Goal: Communication & Community: Answer question/provide support

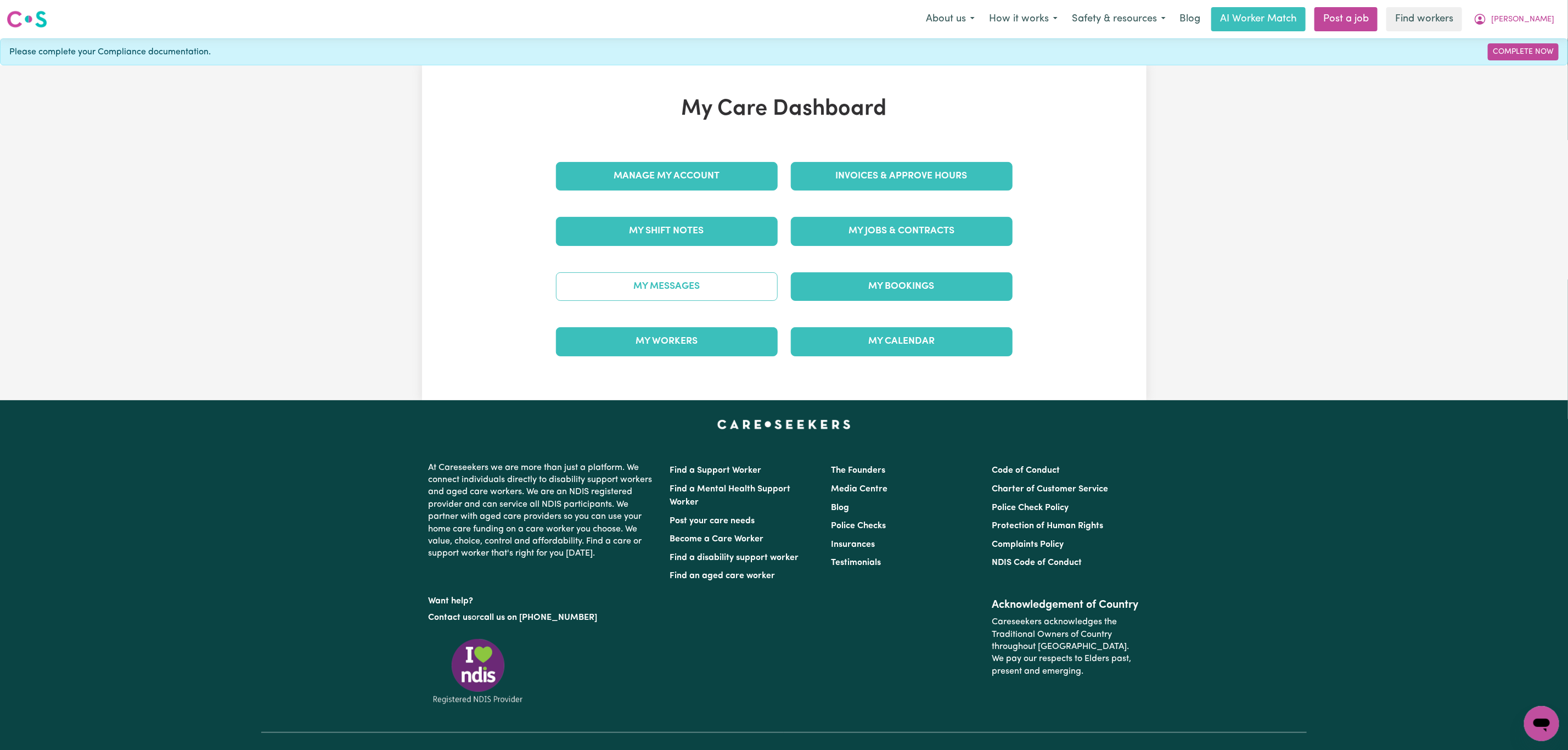
click at [692, 301] on link "My Messages" at bounding box center [666, 287] width 221 height 29
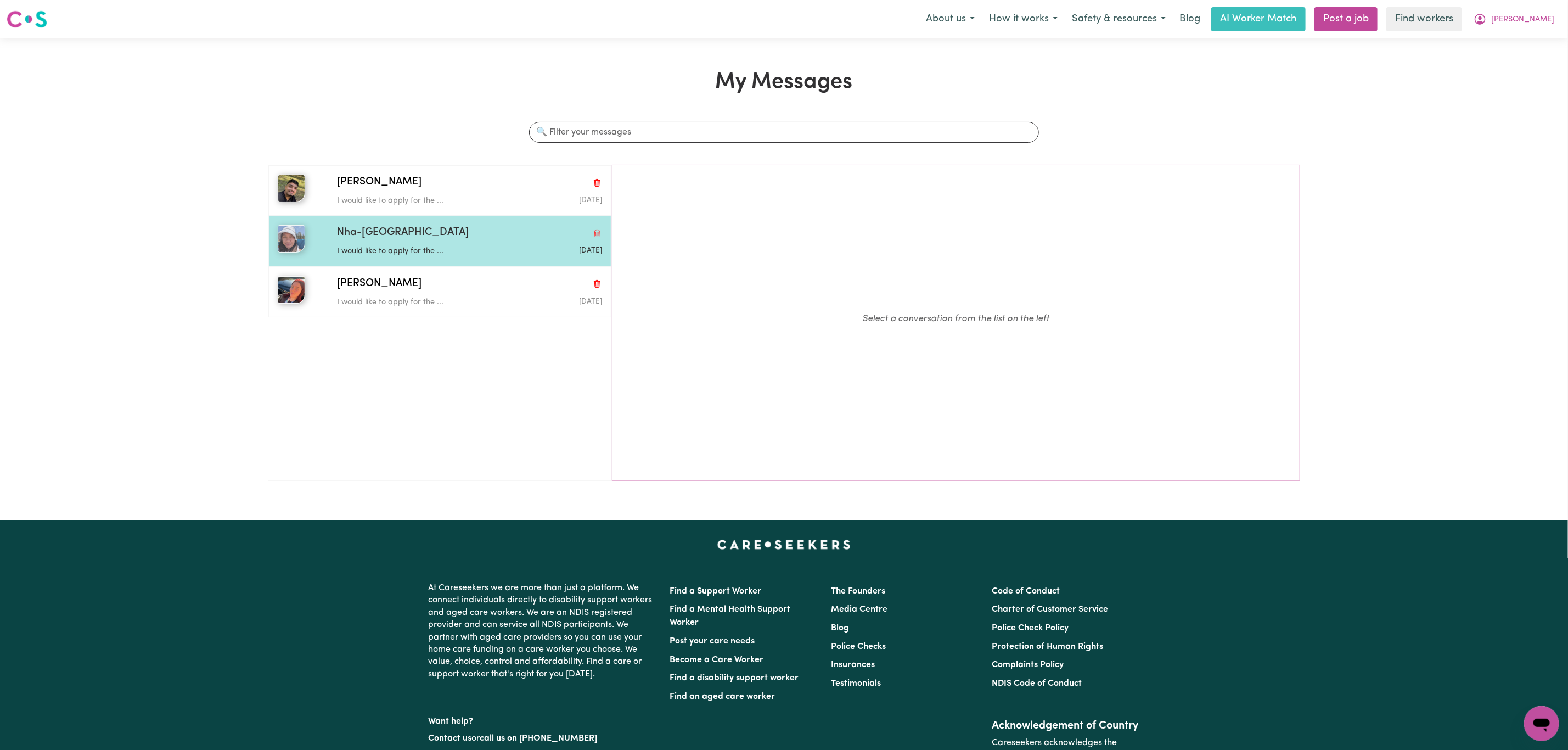
click at [422, 224] on div "Nha-Nha N I would like to apply for the ... [DATE]" at bounding box center [439, 241] width 343 height 50
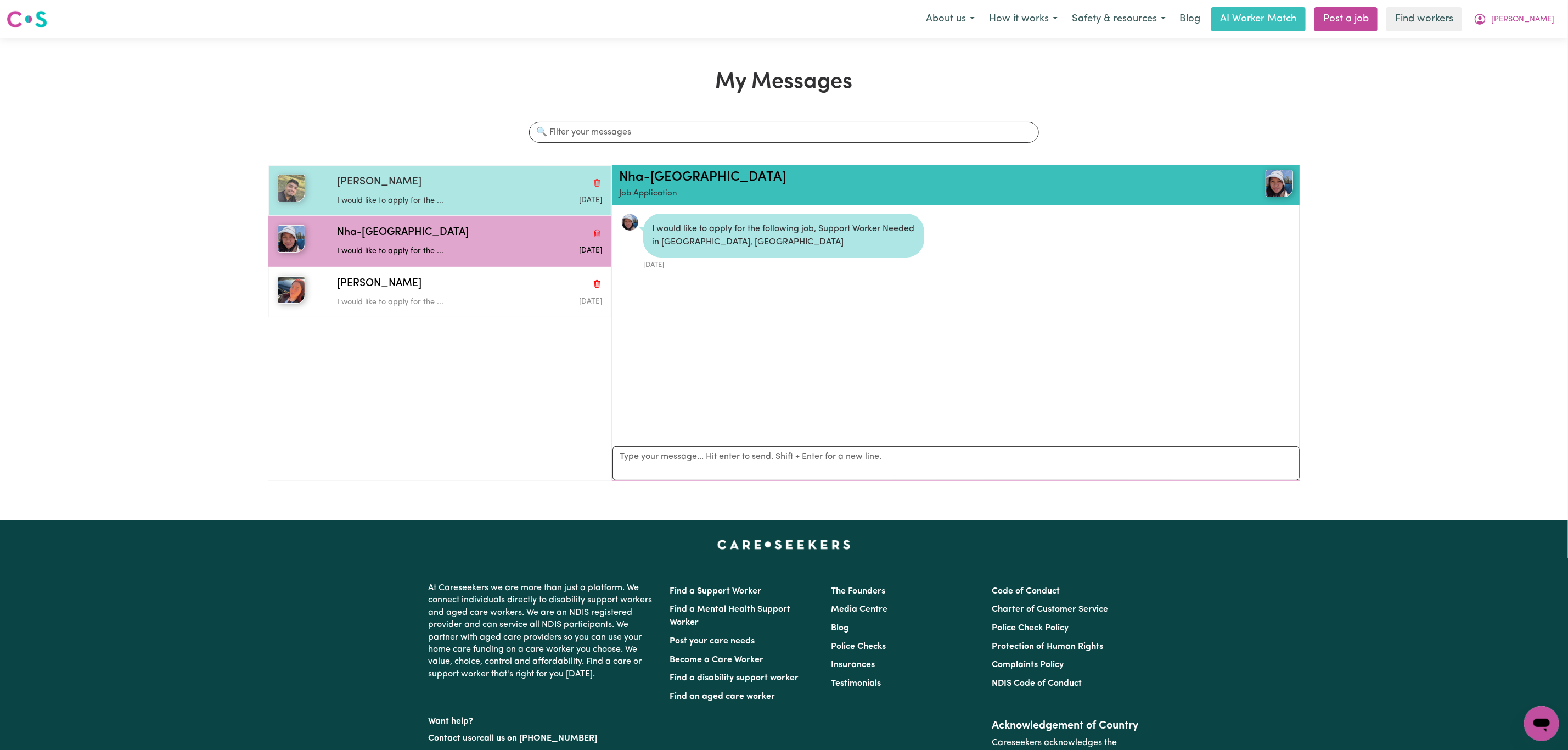
scroll to position [7, 0]
click at [432, 190] on div "[PERSON_NAME]" at bounding box center [469, 182] width 265 height 16
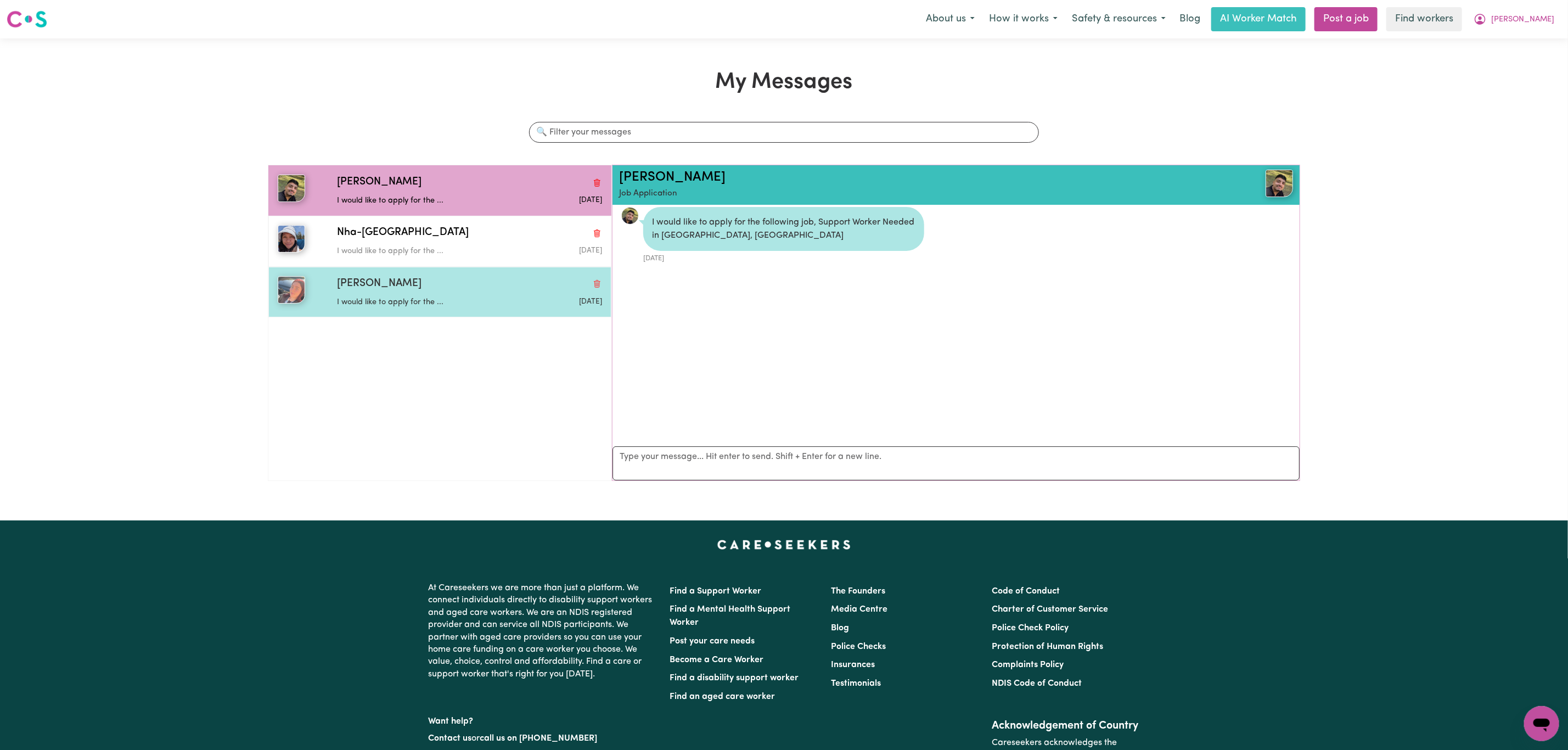
click at [438, 316] on div "[PERSON_NAME] would like to apply for the ... [DATE]" at bounding box center [439, 292] width 343 height 50
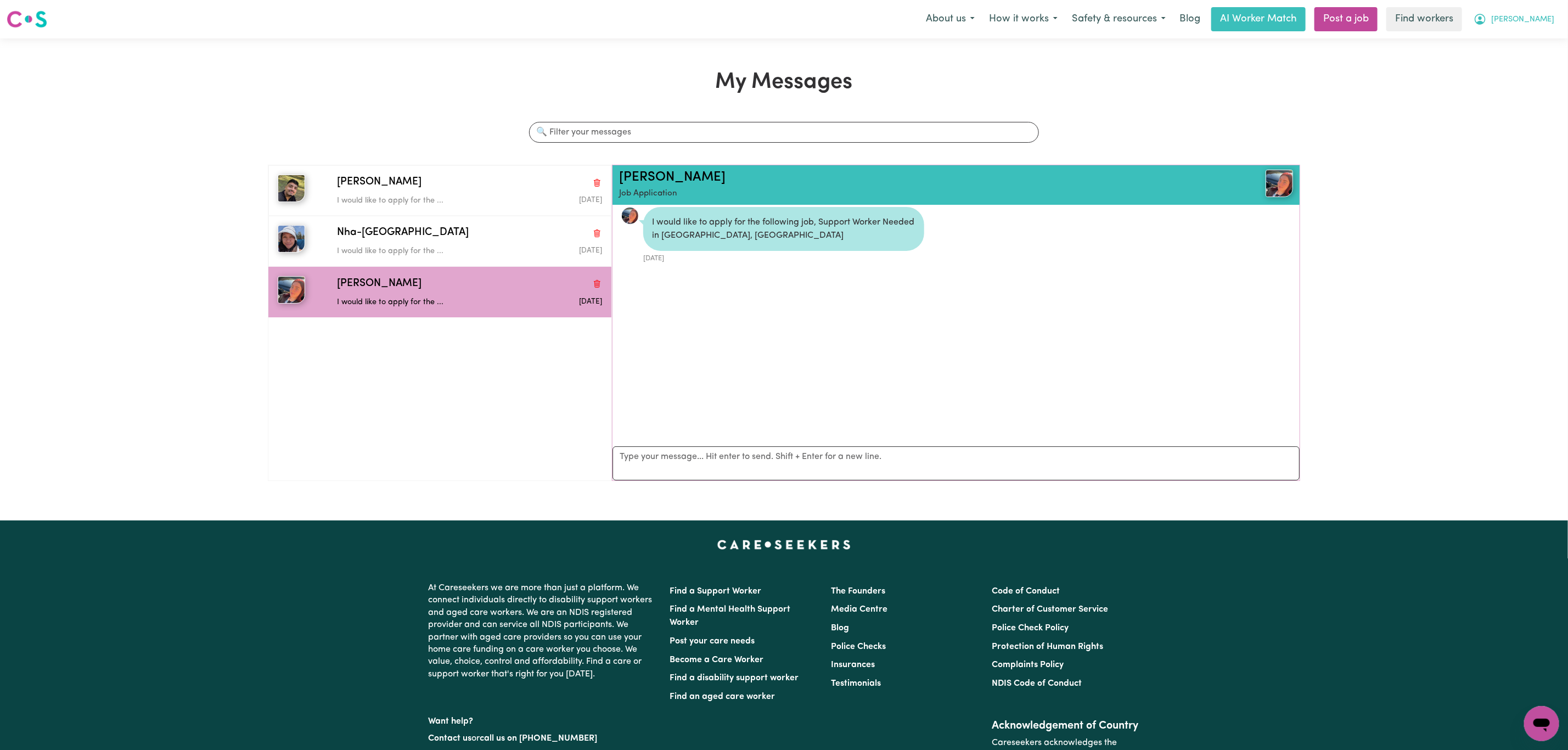
click at [1543, 23] on span "[PERSON_NAME]" at bounding box center [1522, 20] width 63 height 12
click at [1507, 69] on link "Logout" at bounding box center [1517, 63] width 87 height 20
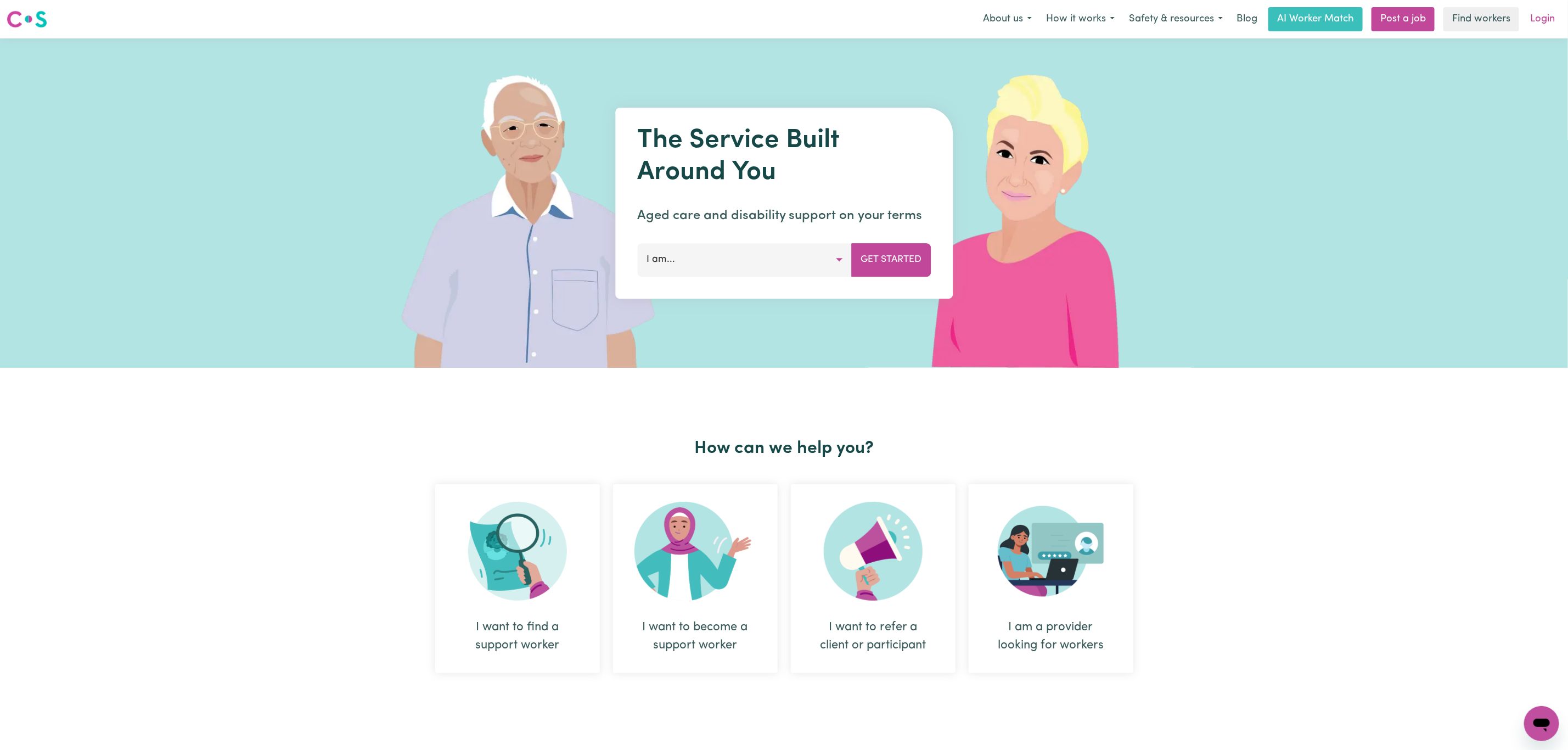
click at [1541, 18] on link "Login" at bounding box center [1542, 20] width 38 height 24
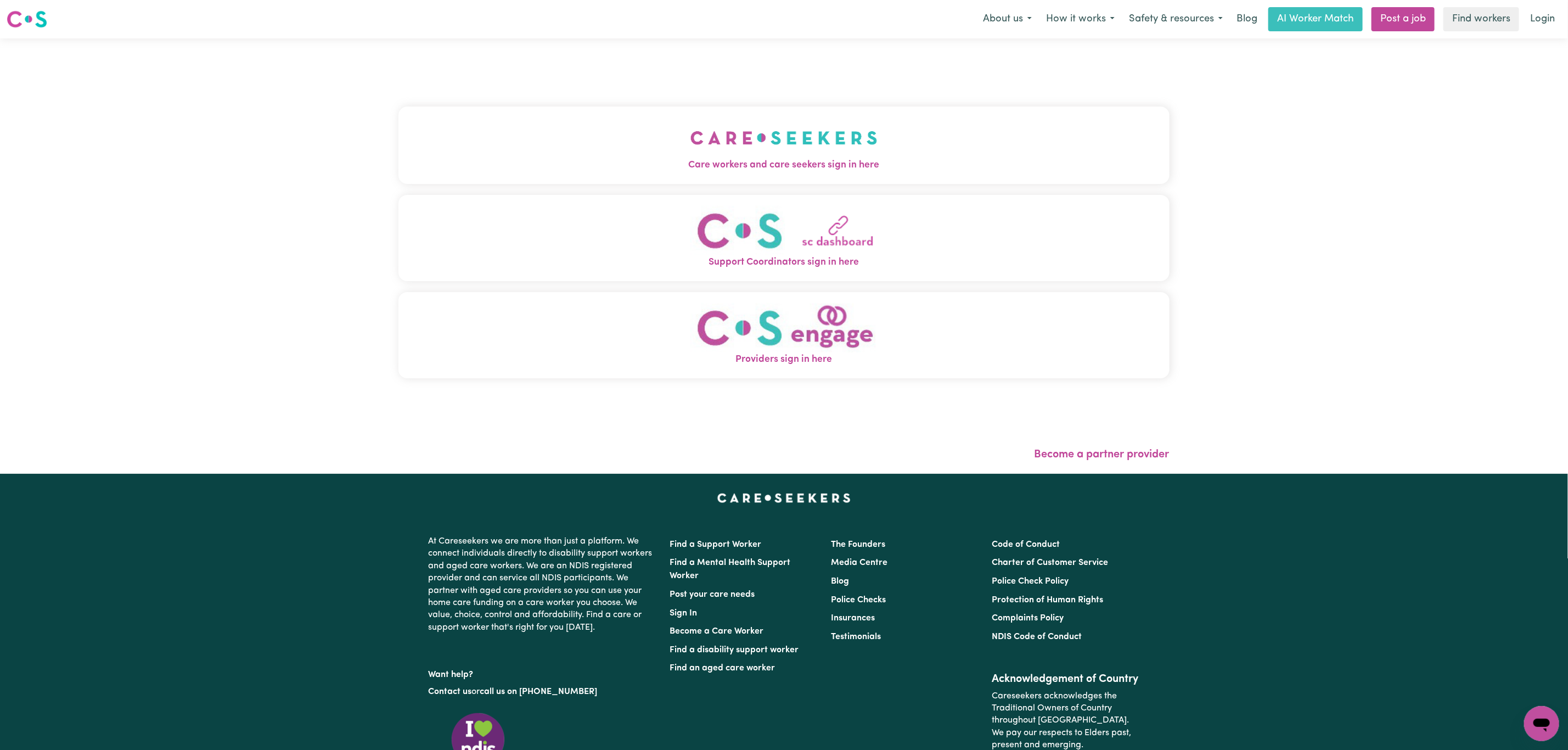
click at [624, 132] on button "Care workers and care seekers sign in here" at bounding box center [784, 144] width 771 height 77
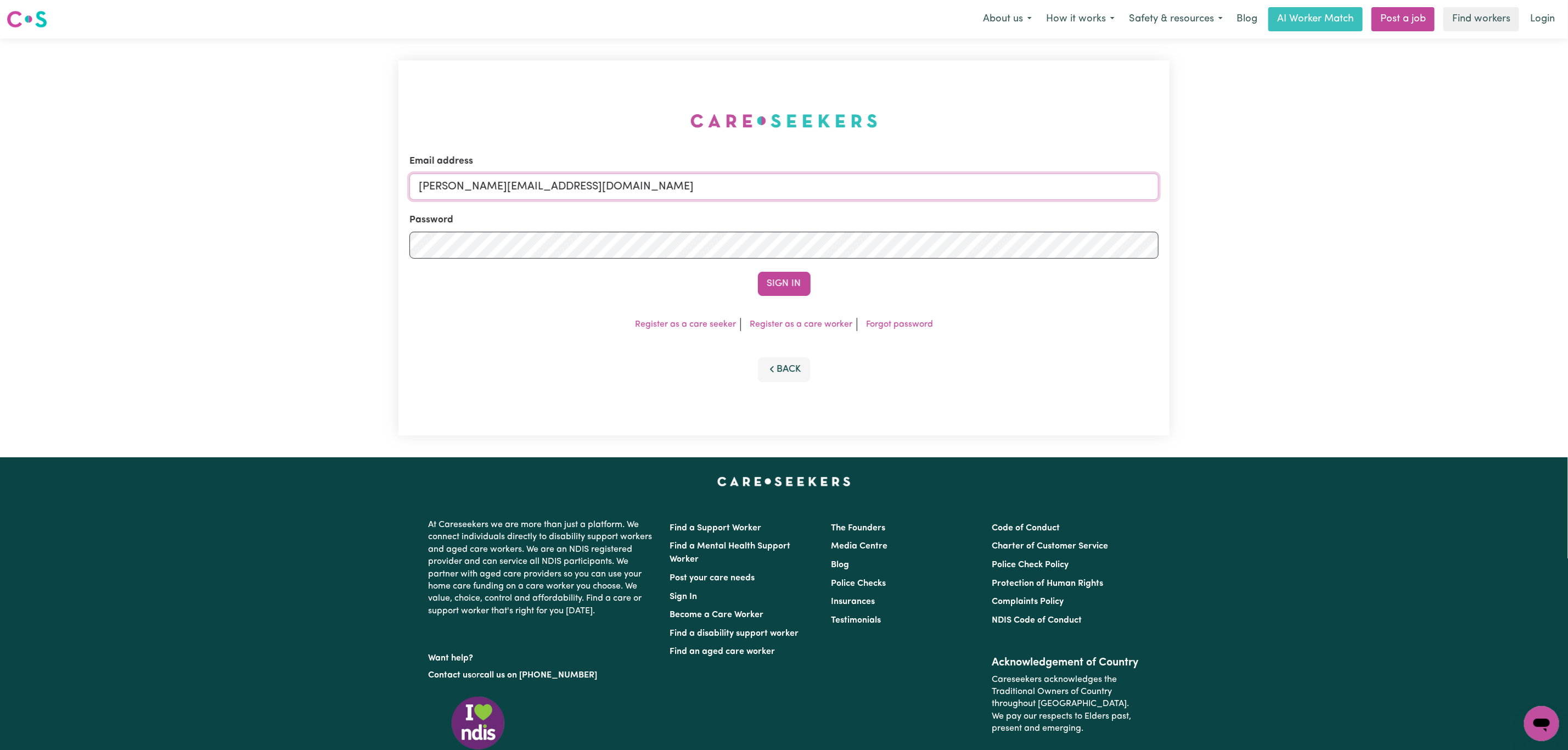
click at [610, 177] on input "[PERSON_NAME][EMAIL_ADDRESS][DOMAIN_NAME]" at bounding box center [784, 186] width 749 height 26
drag, startPoint x: 475, startPoint y: 188, endPoint x: 774, endPoint y: 201, distance: 299.3
click at [774, 201] on form "Email address [EMAIL_ADDRESS][PERSON_NAME][DOMAIN_NAME] Password Sign In" at bounding box center [784, 225] width 749 height 141
type input "superuser~[EMAIL_ADDRESS][DOMAIN_NAME]"
click at [788, 278] on button "Sign In" at bounding box center [784, 284] width 53 height 24
